Goal: Task Accomplishment & Management: Use online tool/utility

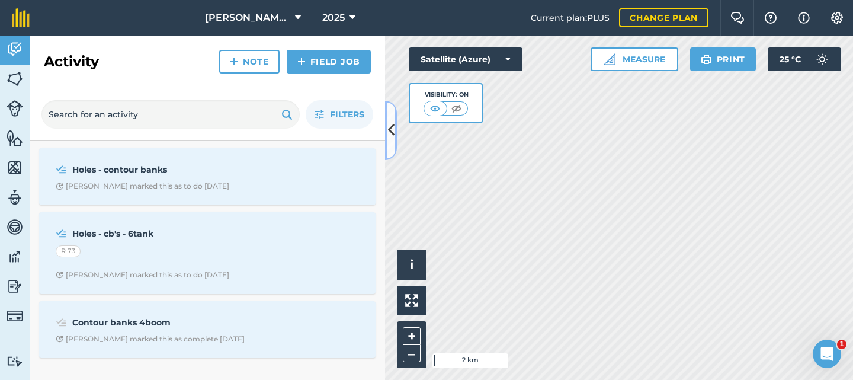
click at [389, 130] on icon at bounding box center [391, 130] width 7 height 21
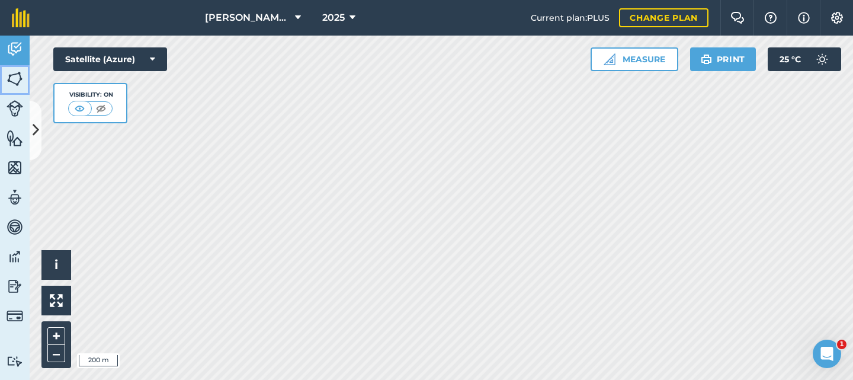
click at [14, 75] on img at bounding box center [15, 79] width 17 height 18
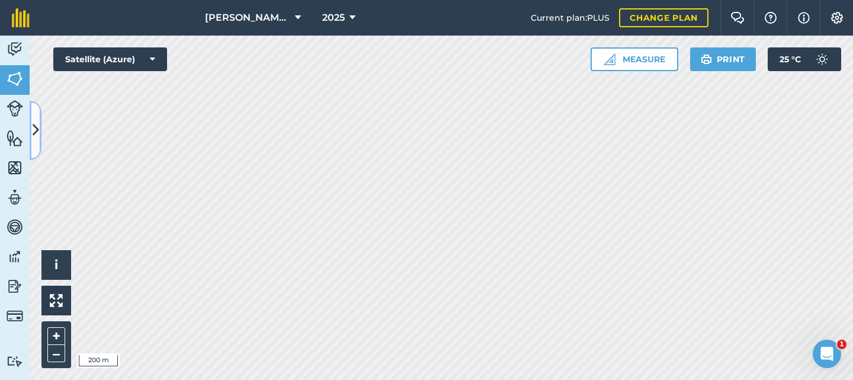
click at [35, 128] on icon at bounding box center [36, 130] width 7 height 21
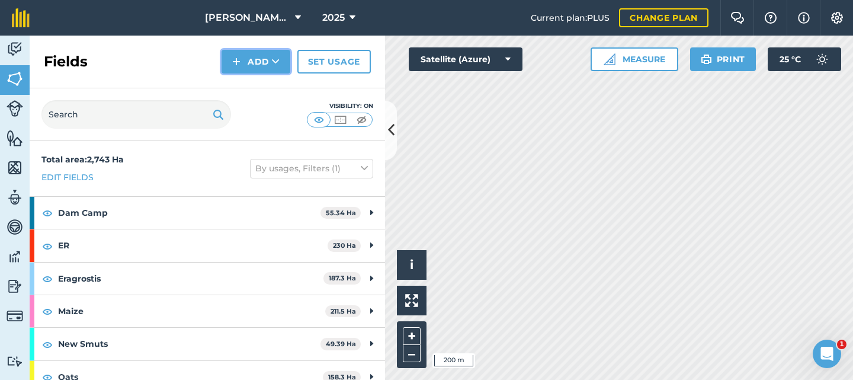
click at [256, 63] on button "Add" at bounding box center [255, 62] width 69 height 24
click at [250, 85] on link "Draw" at bounding box center [255, 88] width 65 height 26
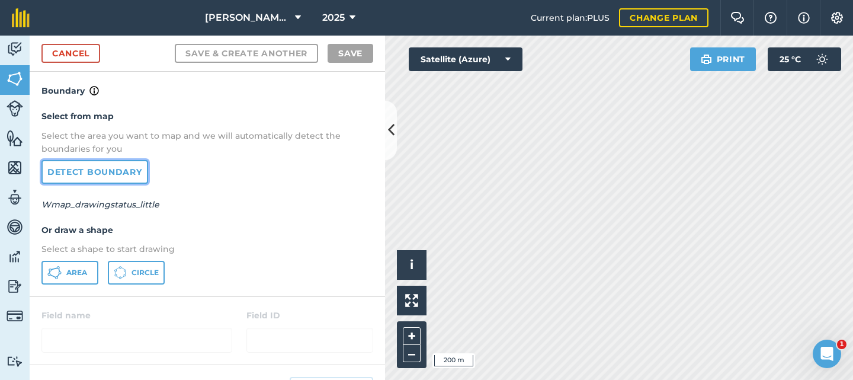
click at [118, 171] on link "Detect boundary" at bounding box center [94, 172] width 107 height 24
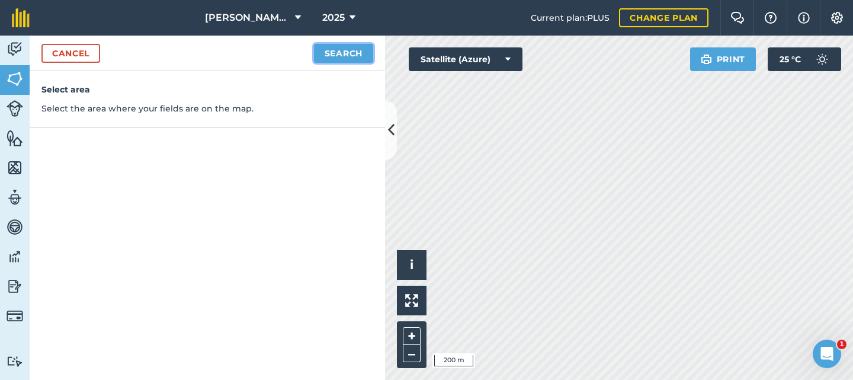
click at [345, 54] on button "Search" at bounding box center [343, 53] width 59 height 19
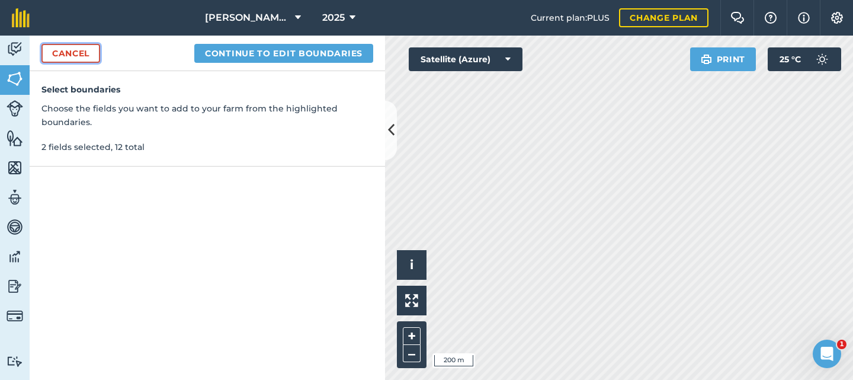
click at [57, 50] on link "Cancel" at bounding box center [70, 53] width 59 height 19
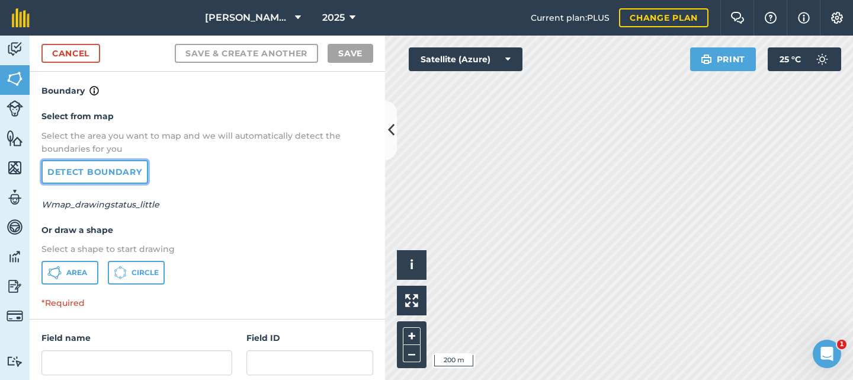
click at [99, 170] on link "Detect boundary" at bounding box center [94, 172] width 107 height 24
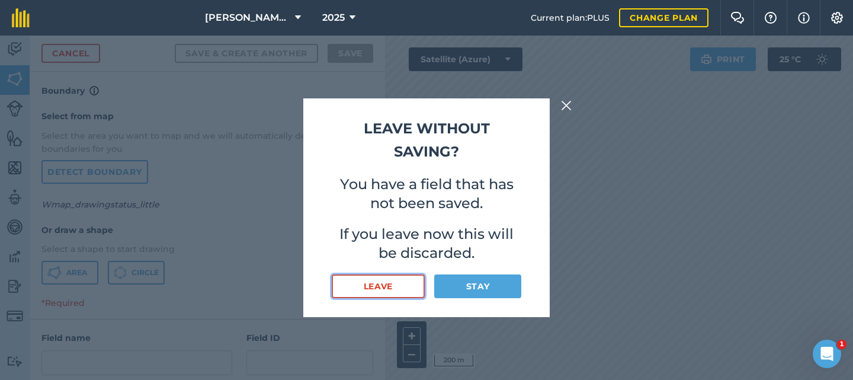
click at [377, 282] on button "Leave" at bounding box center [378, 286] width 93 height 24
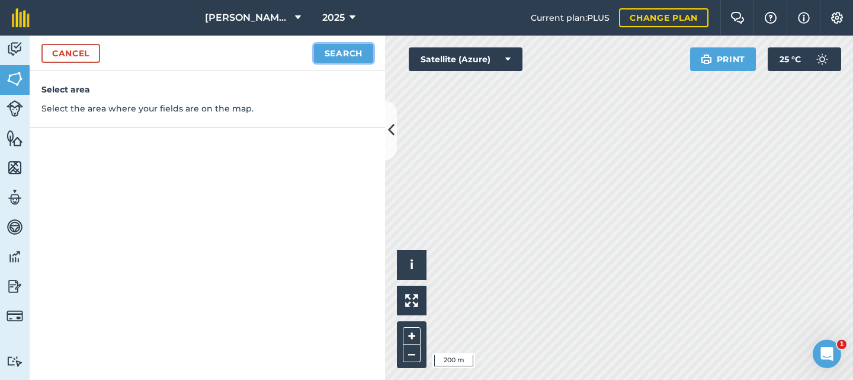
click at [341, 53] on button "Search" at bounding box center [343, 53] width 59 height 19
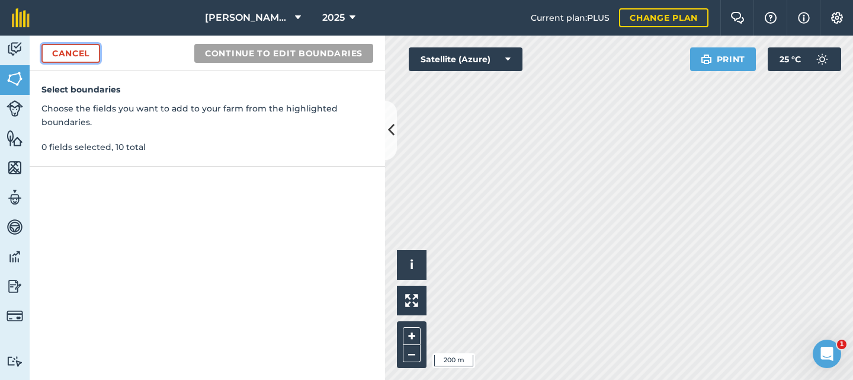
click at [72, 57] on link "Cancel" at bounding box center [70, 53] width 59 height 19
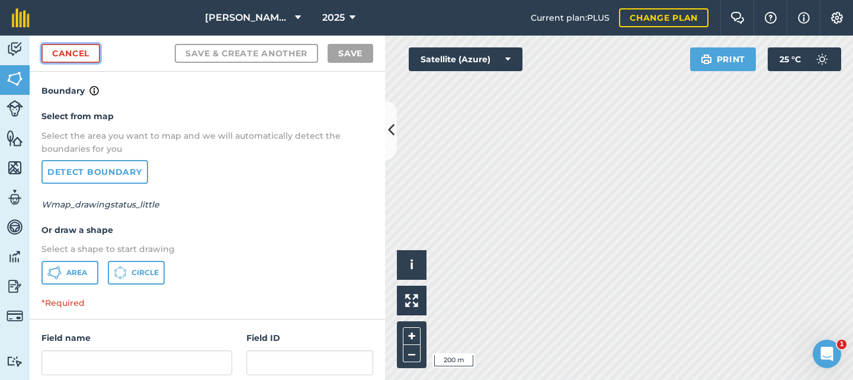
click at [68, 46] on link "Cancel" at bounding box center [70, 53] width 59 height 19
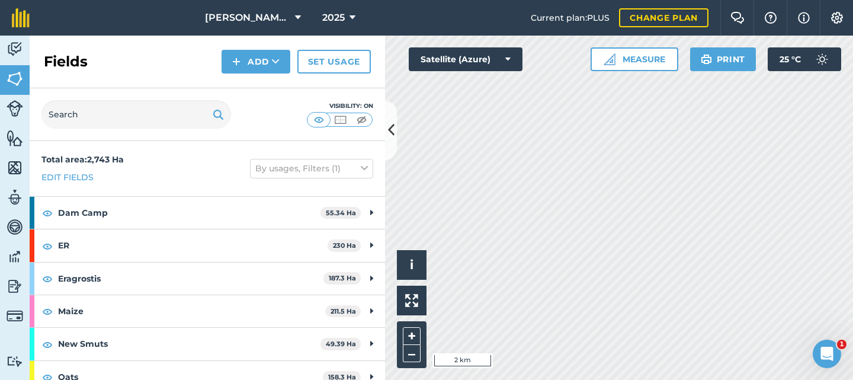
click at [678, 0] on html "[PERSON_NAME] Farms 2025 Current plan : PLUS Change plan Farm Chat Help Info Se…" at bounding box center [426, 190] width 853 height 380
click at [244, 66] on button "Add" at bounding box center [255, 62] width 69 height 24
click at [244, 88] on link "Draw" at bounding box center [255, 88] width 65 height 26
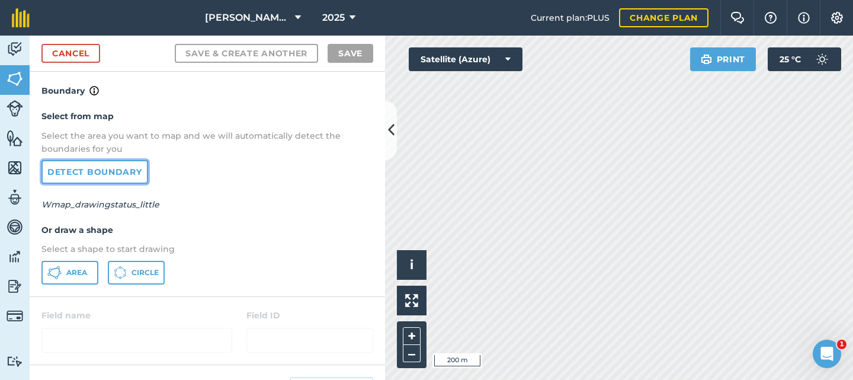
click at [104, 168] on link "Detect boundary" at bounding box center [94, 172] width 107 height 24
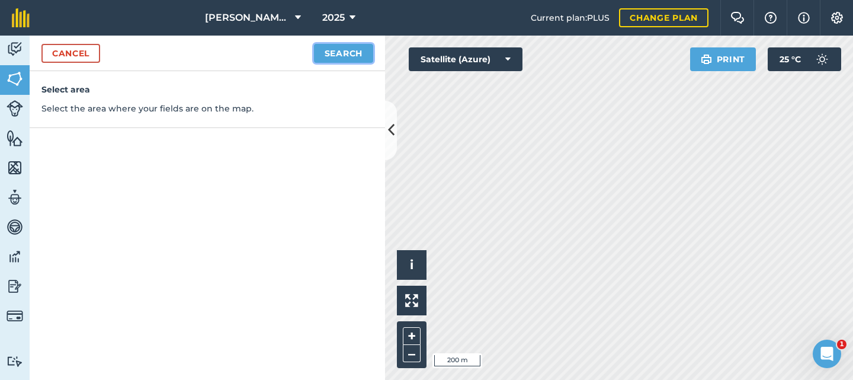
click at [348, 47] on button "Search" at bounding box center [343, 53] width 59 height 19
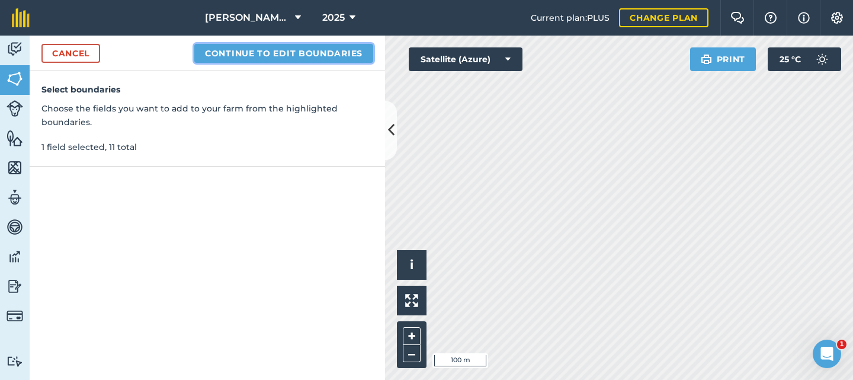
click at [301, 47] on button "Continue to edit boundaries" at bounding box center [283, 53] width 179 height 19
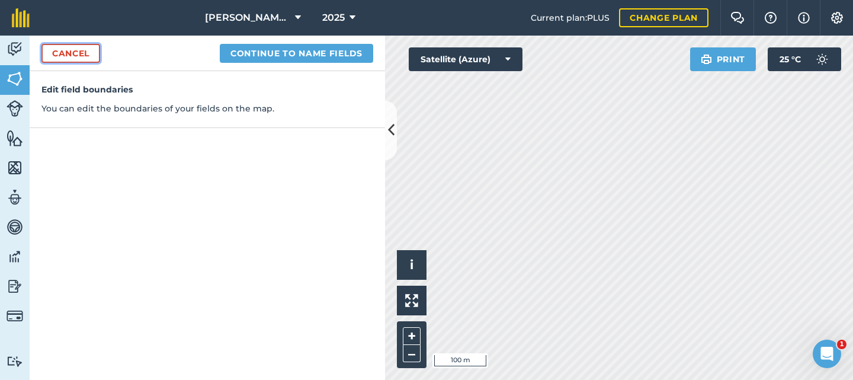
click at [96, 54] on link "Cancel" at bounding box center [70, 53] width 59 height 19
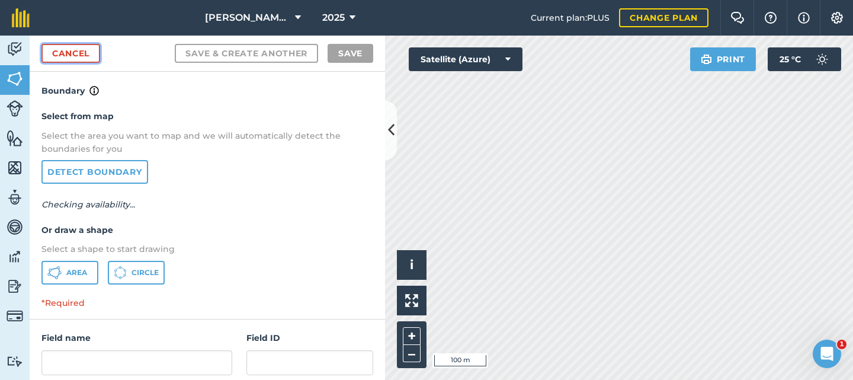
click at [81, 56] on link "Cancel" at bounding box center [70, 53] width 59 height 19
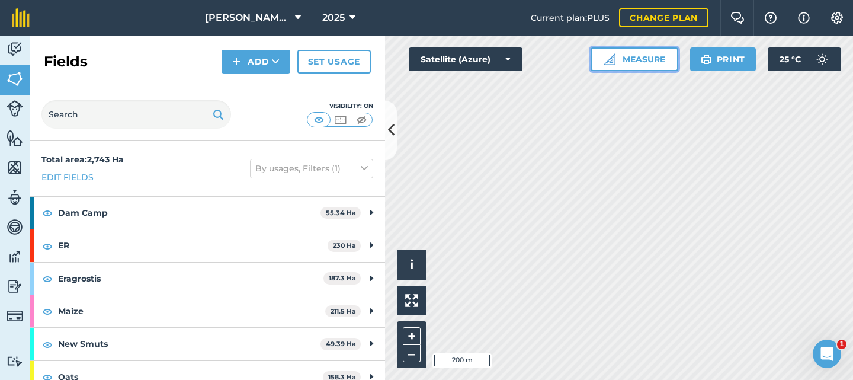
click at [625, 61] on button "Measure" at bounding box center [634, 59] width 88 height 24
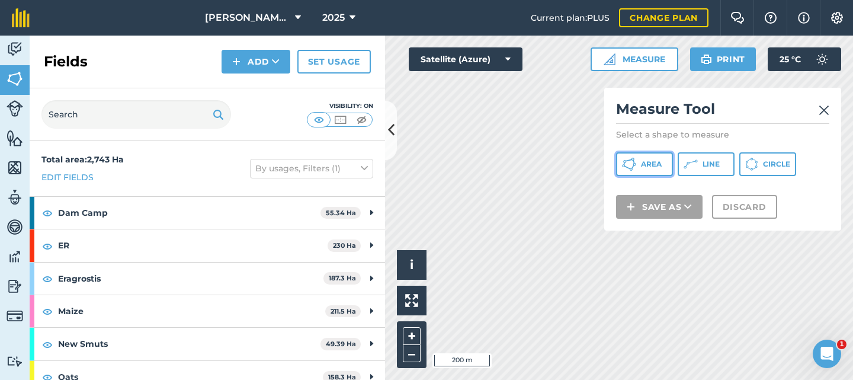
click at [637, 174] on button "Area" at bounding box center [644, 164] width 57 height 24
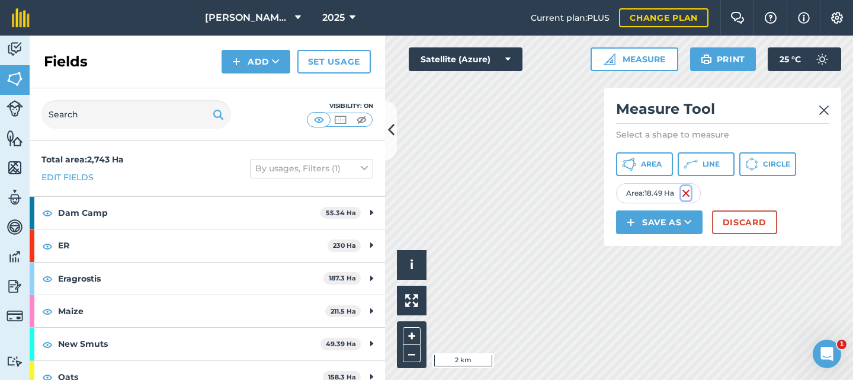
click at [686, 188] on img at bounding box center [685, 193] width 9 height 14
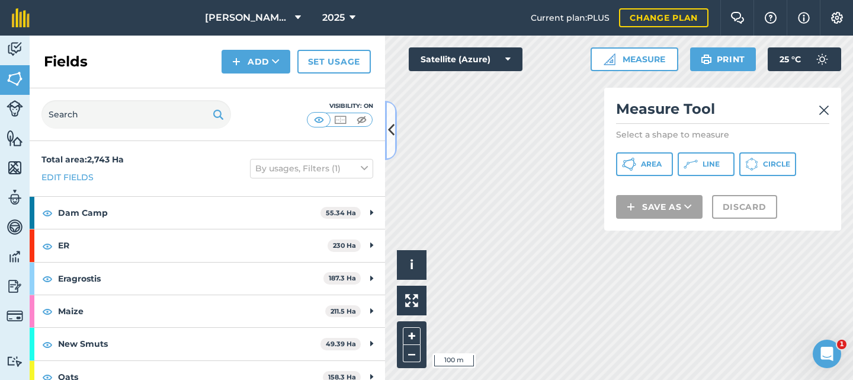
click at [390, 135] on icon at bounding box center [391, 130] width 7 height 21
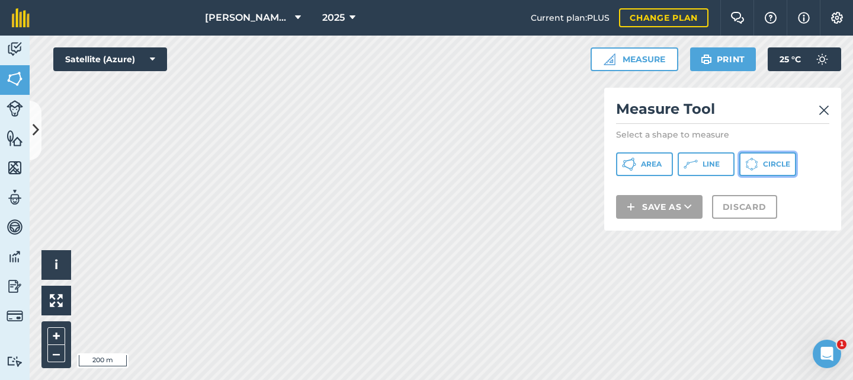
drag, startPoint x: 773, startPoint y: 169, endPoint x: 645, endPoint y: 209, distance: 134.5
click at [773, 169] on button "Circle" at bounding box center [767, 164] width 57 height 24
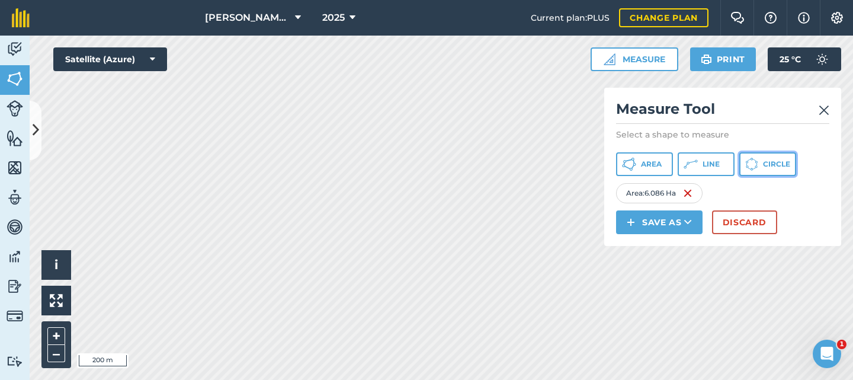
click at [782, 165] on span "Circle" at bounding box center [776, 163] width 27 height 9
click at [763, 155] on button "Circle" at bounding box center [767, 164] width 57 height 24
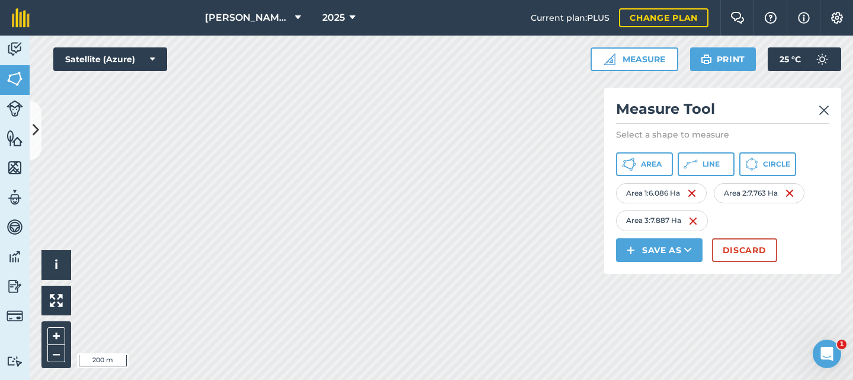
click at [823, 108] on img at bounding box center [823, 110] width 11 height 14
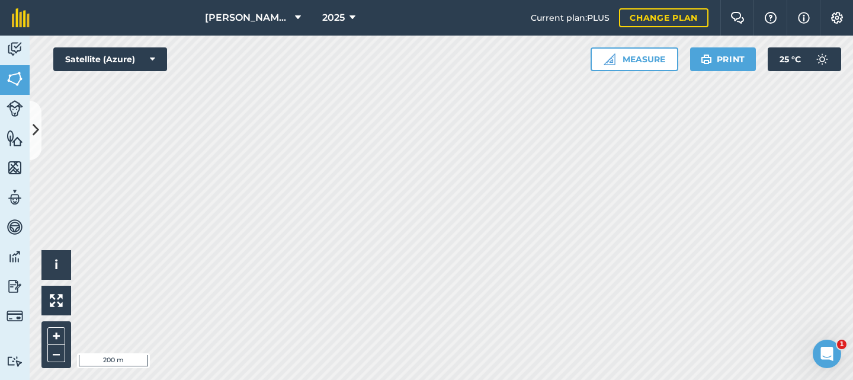
click at [394, 379] on html "[PERSON_NAME] Farms 2025 Current plan : PLUS Change plan Farm Chat Help Info Se…" at bounding box center [426, 190] width 853 height 380
click at [329, 379] on html "[PERSON_NAME] Farms 2025 Current plan : PLUS Change plan Farm Chat Help Info Se…" at bounding box center [426, 190] width 853 height 380
click at [307, 379] on html "[PERSON_NAME] Farms 2025 Current plan : PLUS Change plan Farm Chat Help Info Se…" at bounding box center [426, 190] width 853 height 380
